Goal: Find specific page/section: Find specific page/section

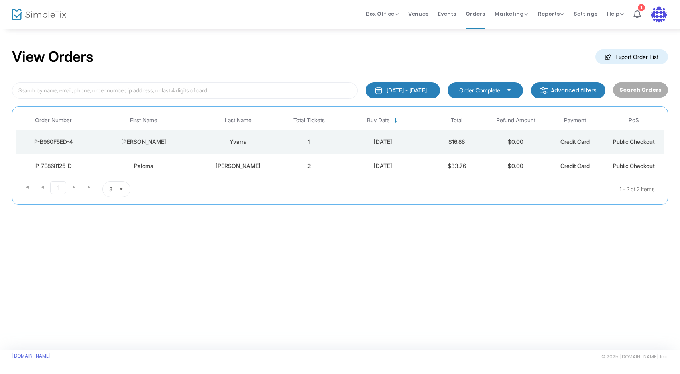
click at [143, 141] on div "Susan" at bounding box center [143, 142] width 102 height 8
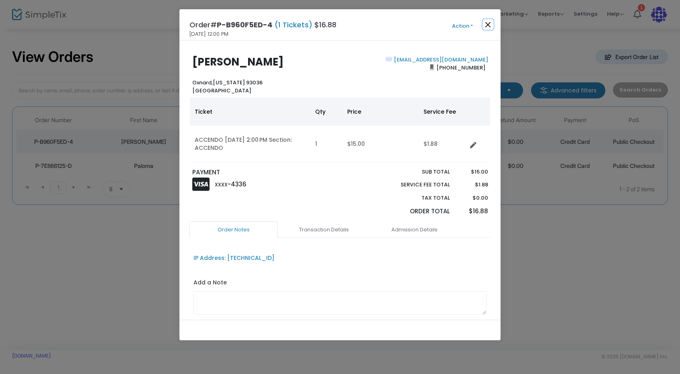
click at [487, 24] on button "Close" at bounding box center [488, 24] width 10 height 10
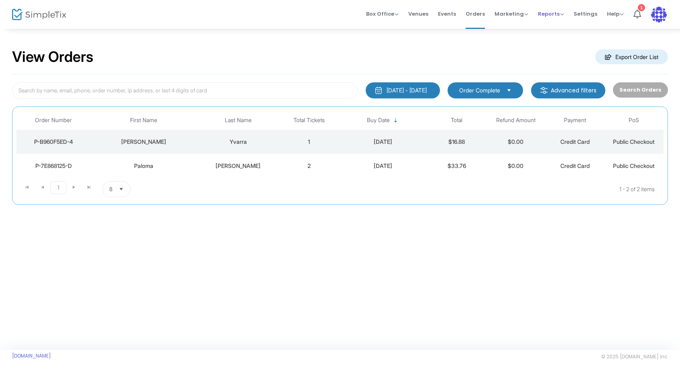
click at [547, 12] on span "Reports" at bounding box center [551, 14] width 26 height 8
click at [558, 43] on li "Sales Reports" at bounding box center [564, 43] width 52 height 16
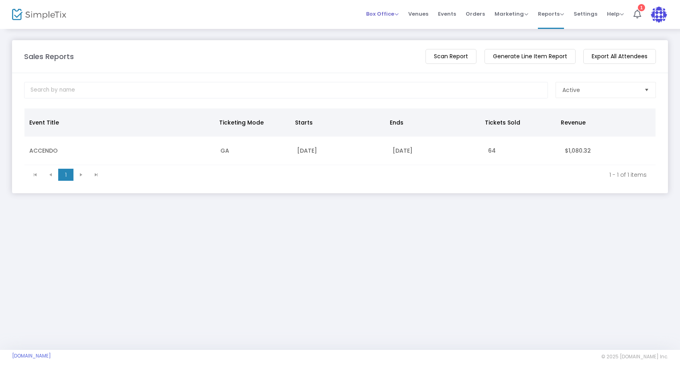
click at [385, 11] on span "Box Office" at bounding box center [382, 14] width 33 height 8
click at [451, 12] on span "Events" at bounding box center [447, 14] width 18 height 20
